Goal: Task Accomplishment & Management: Use online tool/utility

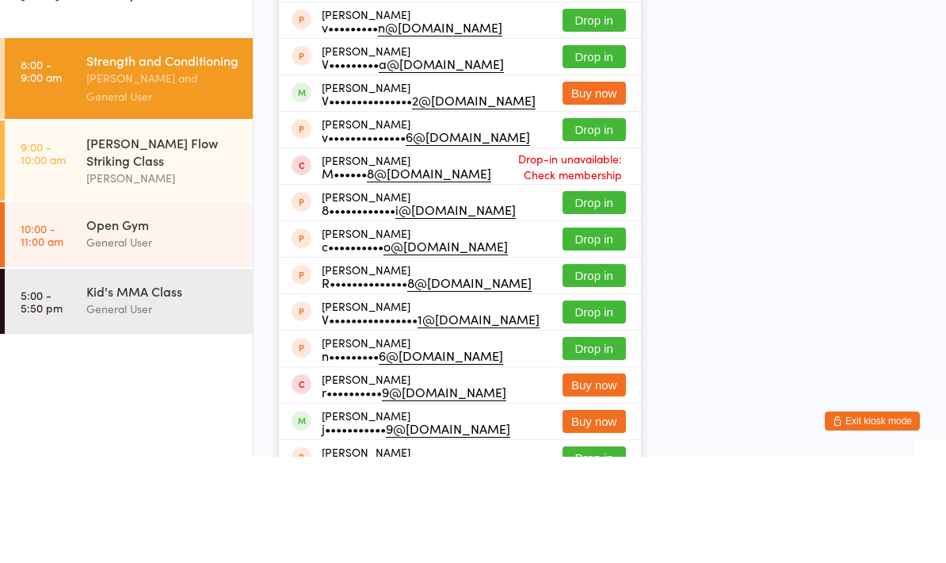
type input "V"
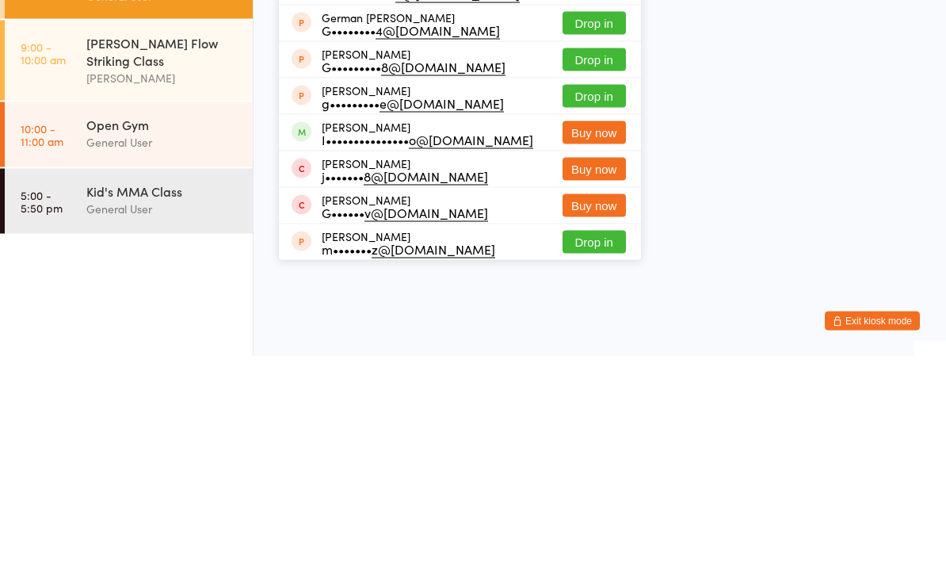
click at [688, 74] on html "You have now entered Kiosk Mode. Members will be able to check themselves in us…" at bounding box center [473, 281] width 946 height 563
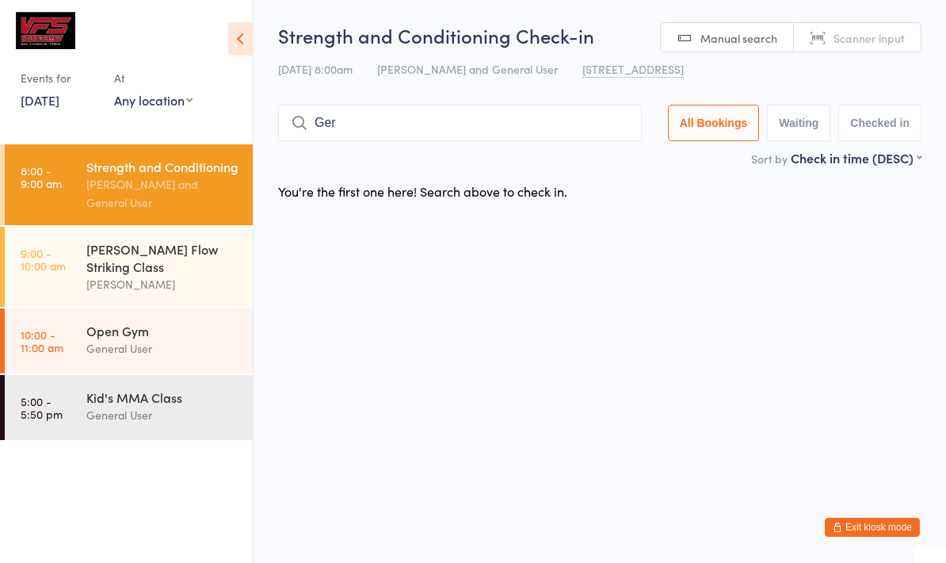
click at [429, 139] on input "Ger" at bounding box center [460, 123] width 364 height 36
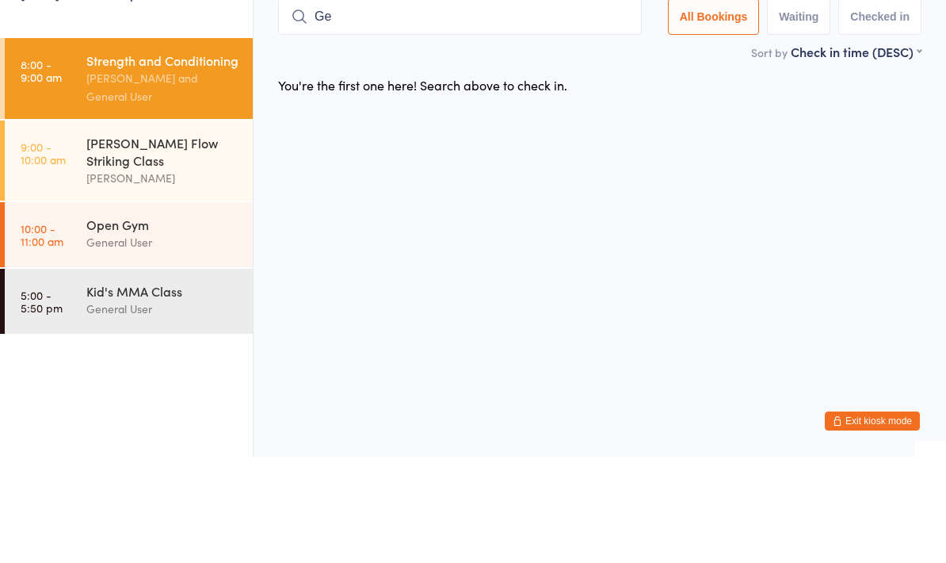
type input "G"
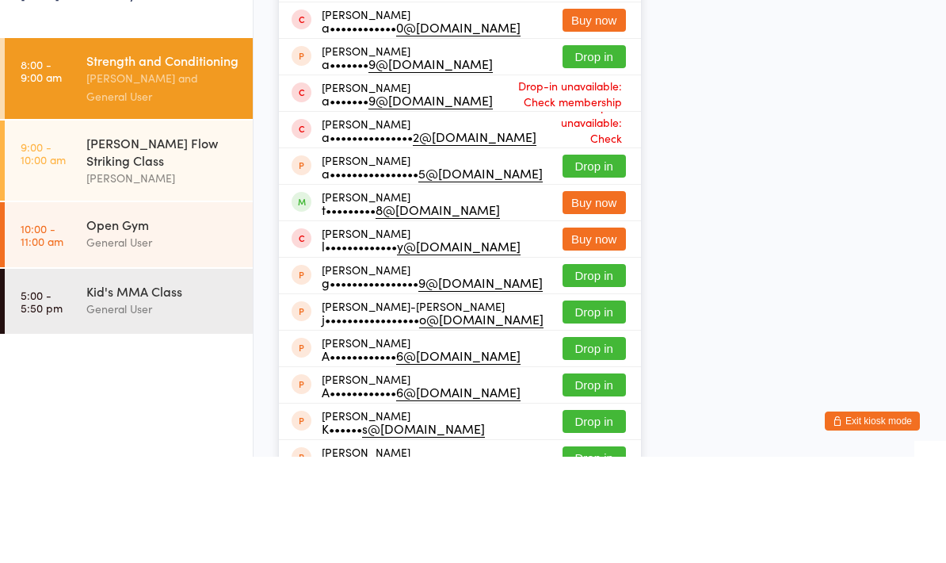
type input "[PERSON_NAME]"
click at [395, 53] on div "N•••••• o@[DOMAIN_NAME]" at bounding box center [405, 59] width 166 height 13
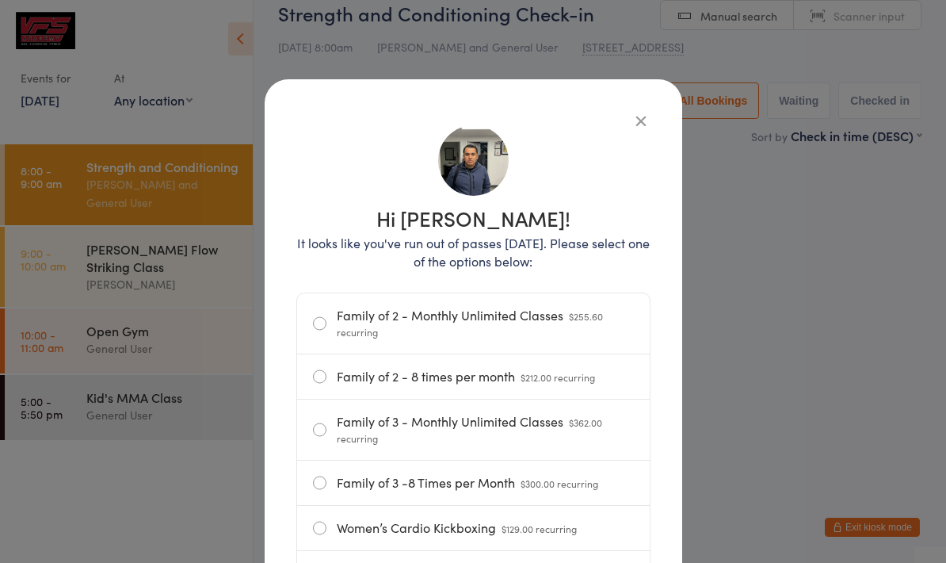
click at [223, 78] on div "Hi [PERSON_NAME]! It looks like you've run out of passes [DATE]. Please select …" at bounding box center [473, 281] width 946 height 563
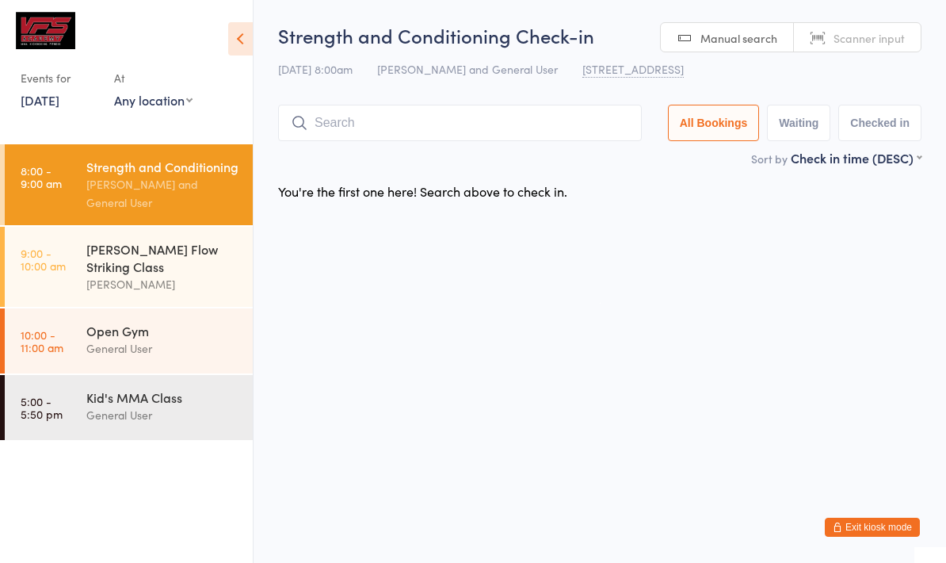
click at [447, 118] on input "search" at bounding box center [460, 123] width 364 height 36
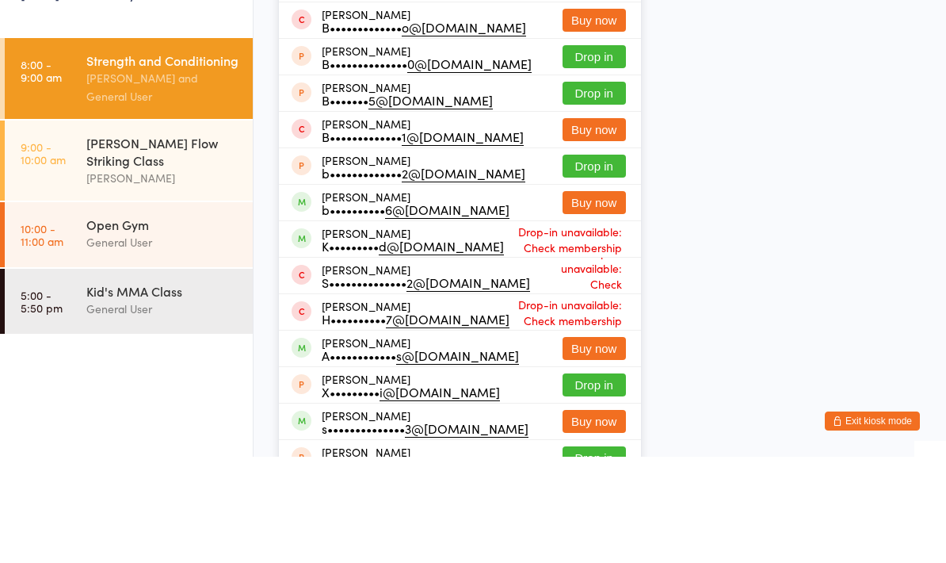
type input "[PERSON_NAME]"
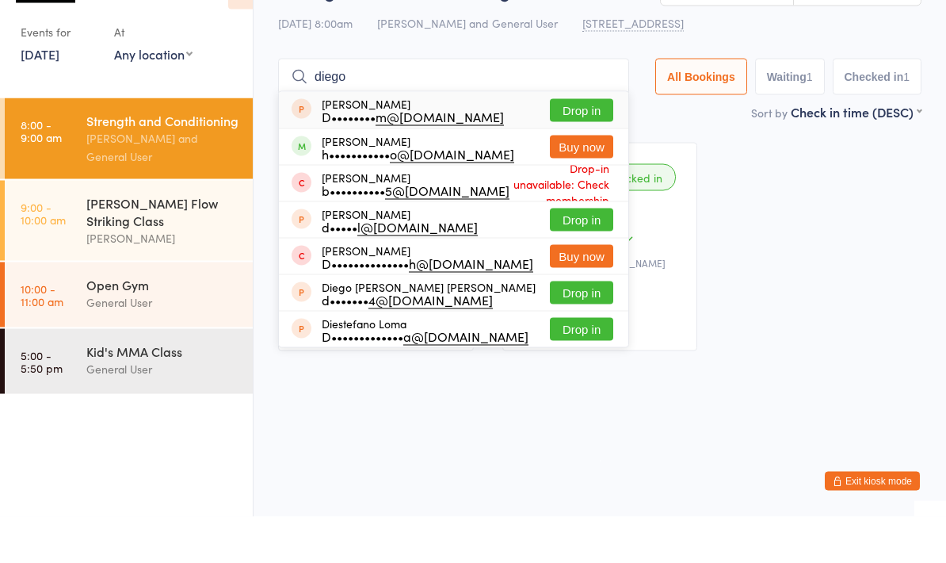
type input "diego"
click at [570, 181] on button "Buy now" at bounding box center [581, 192] width 63 height 23
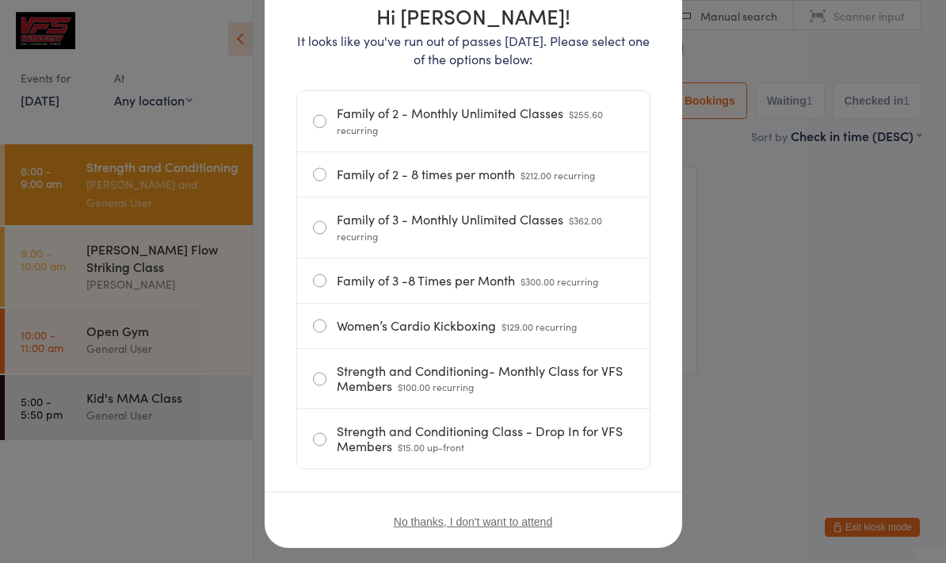
scroll to position [204, 0]
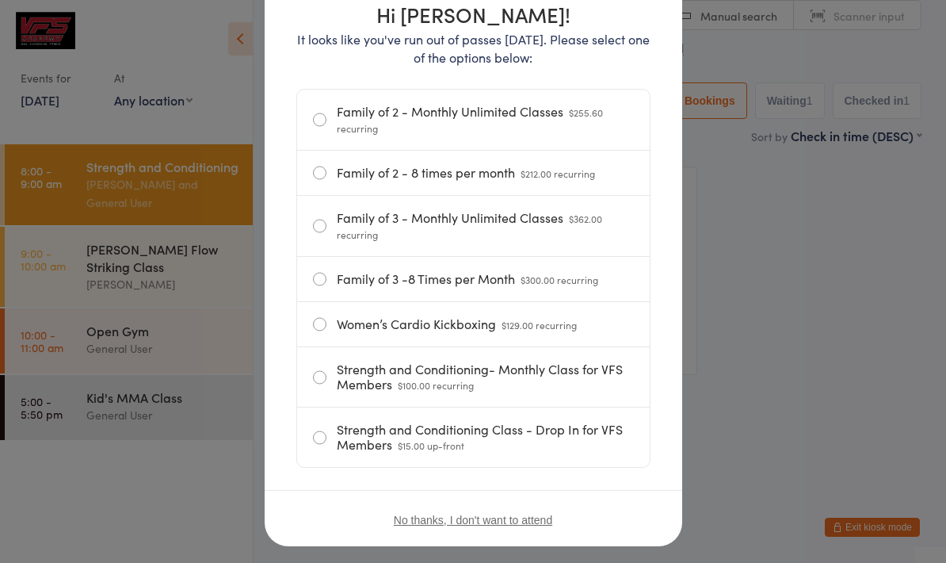
click at [455, 525] on button "No thanks, I don't want to attend" at bounding box center [473, 519] width 158 height 13
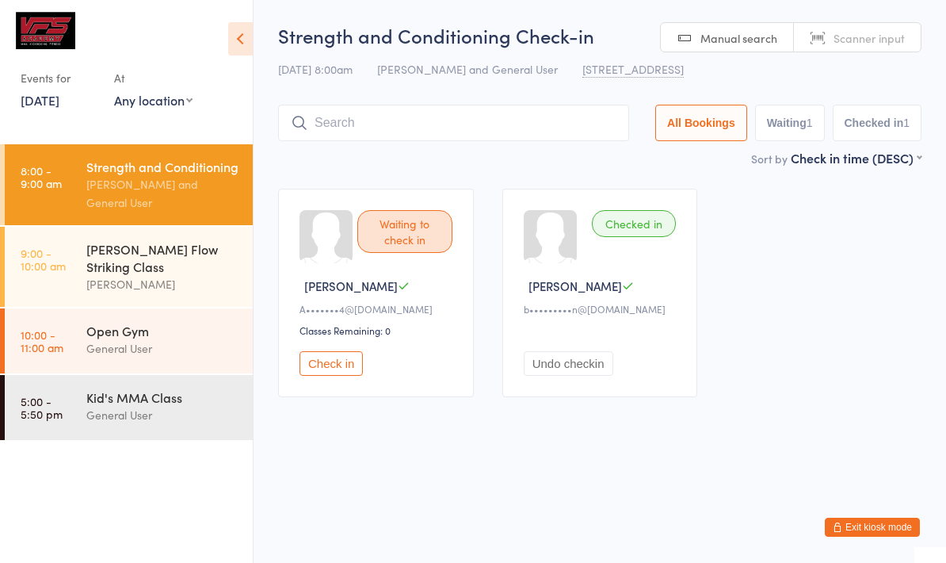
click at [374, 113] on input "search" at bounding box center [453, 123] width 351 height 36
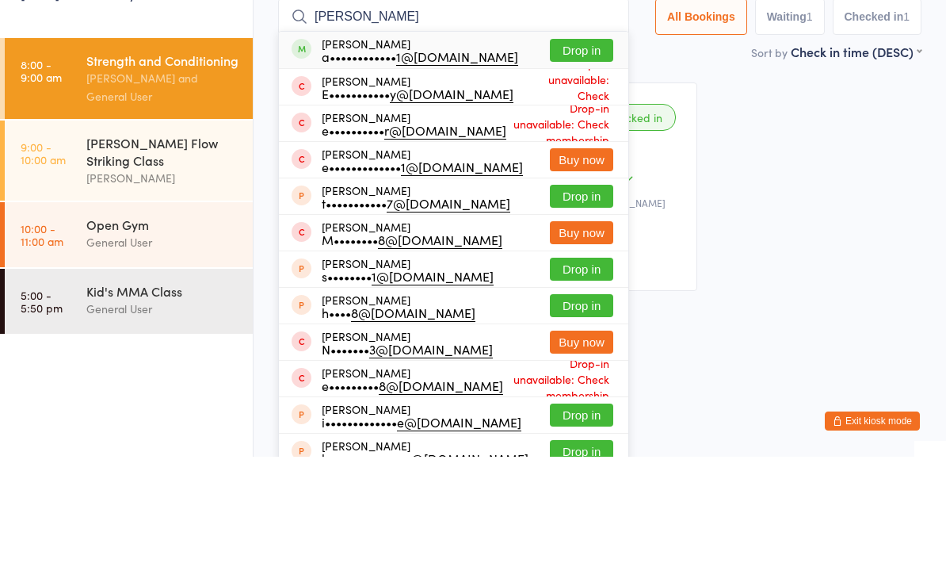
type input "[PERSON_NAME]"
click at [583, 145] on button "Drop in" at bounding box center [581, 156] width 63 height 23
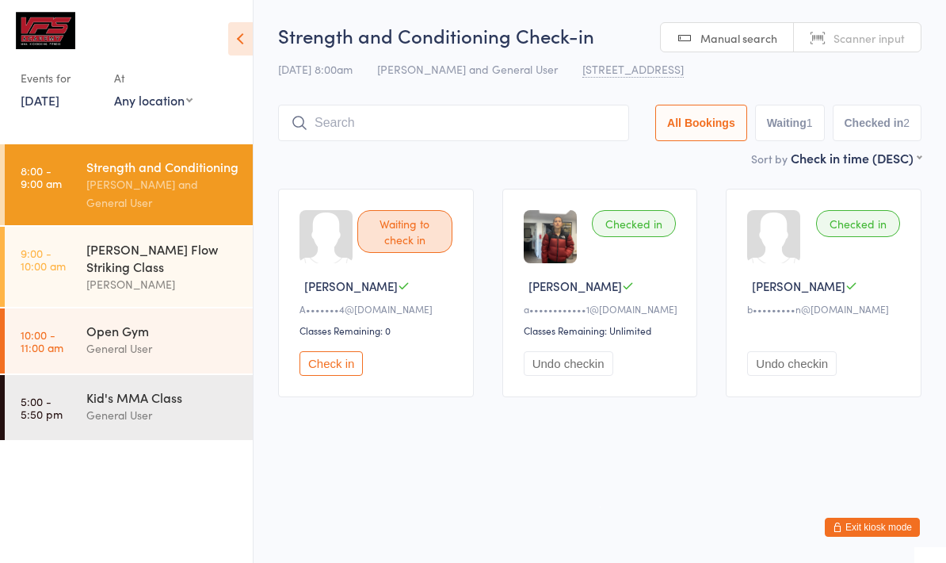
click at [366, 118] on input "search" at bounding box center [453, 123] width 351 height 36
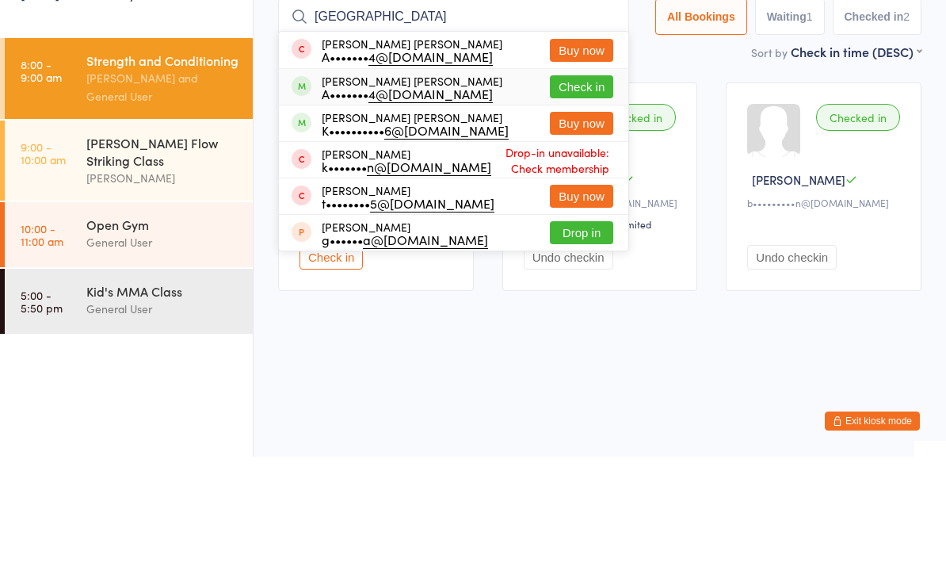
type input "[GEOGRAPHIC_DATA]"
click at [338, 193] on div "A••••••• 4@[DOMAIN_NAME]" at bounding box center [412, 199] width 181 height 13
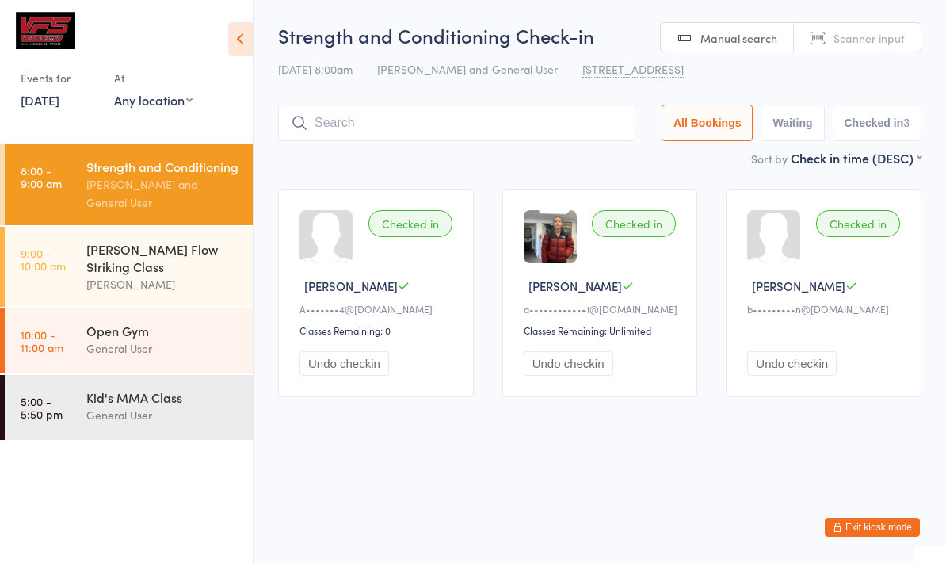
click at [345, 369] on button "Undo checkin" at bounding box center [344, 363] width 90 height 25
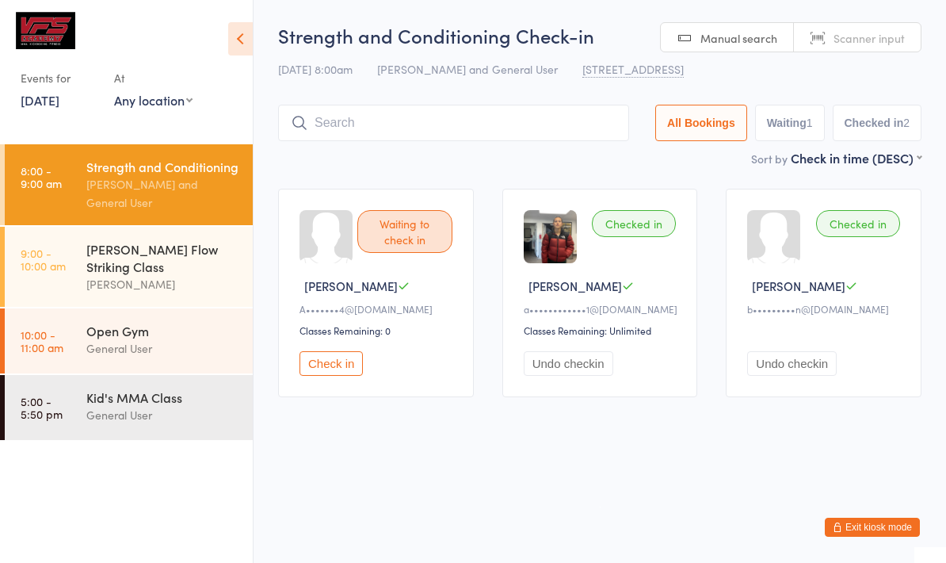
click at [143, 280] on div "[PERSON_NAME]" at bounding box center [162, 284] width 153 height 18
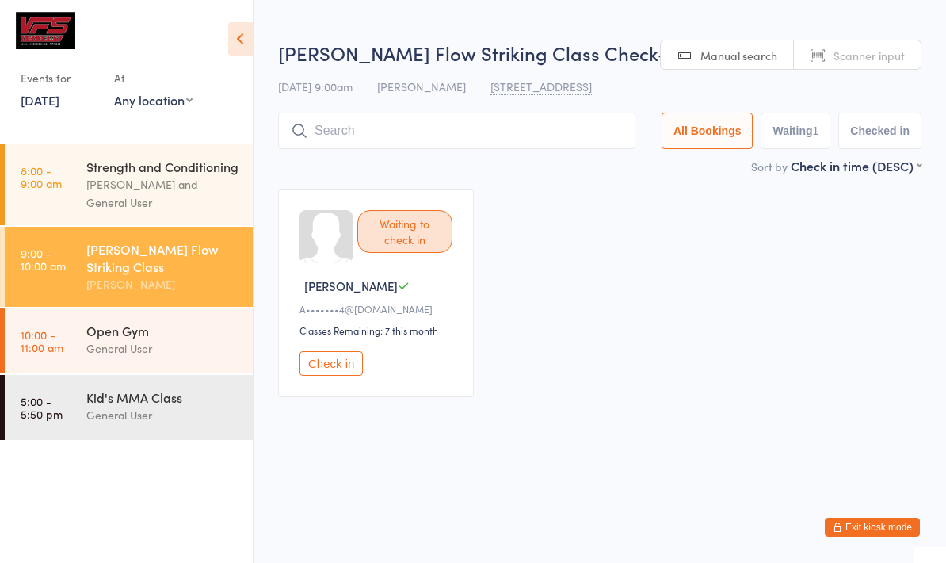
click at [349, 118] on input "search" at bounding box center [456, 131] width 357 height 36
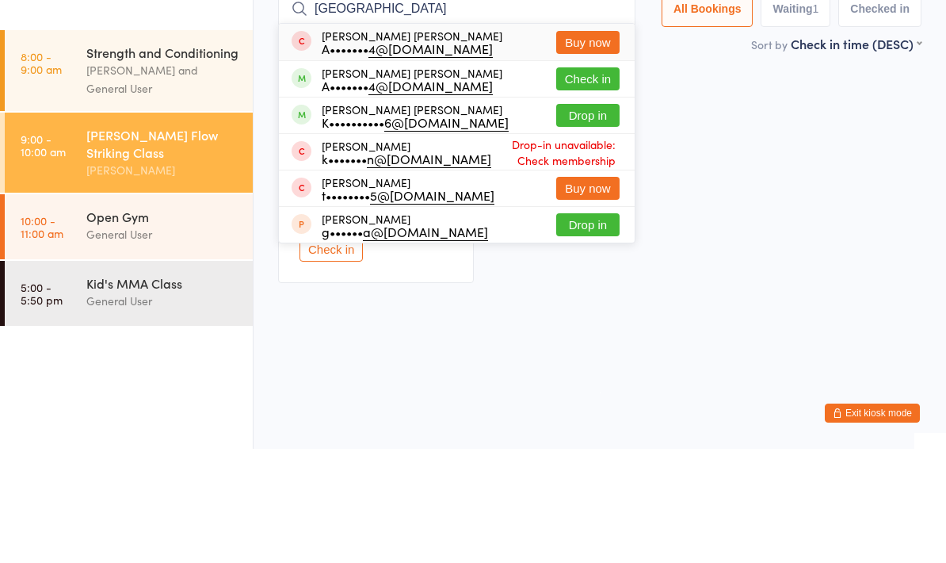
type input "[GEOGRAPHIC_DATA]"
click at [718, 174] on div "Waiting to check in [GEOGRAPHIC_DATA][PERSON_NAME]••••••• 4@[DOMAIN_NAME] Class…" at bounding box center [600, 292] width 672 height 237
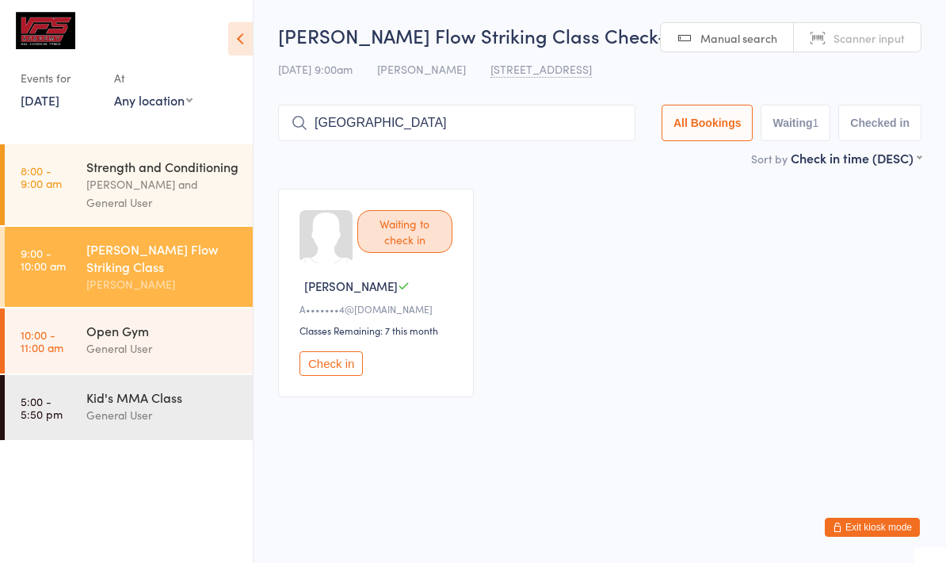
click at [326, 374] on button "Check in" at bounding box center [330, 363] width 63 height 25
